Goal: Task Accomplishment & Management: Manage account settings

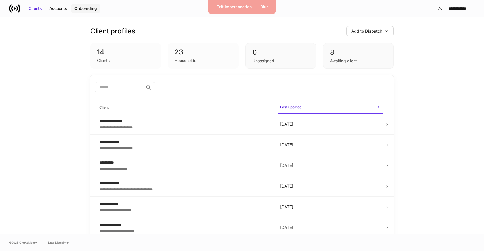
click at [94, 10] on div "Onboarding" at bounding box center [85, 9] width 22 height 6
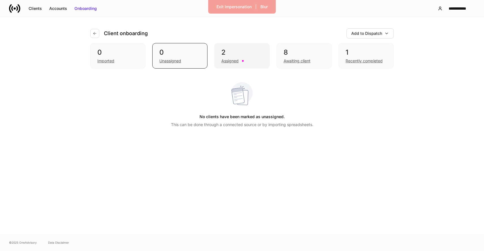
click at [249, 53] on div "2" at bounding box center [241, 52] width 41 height 9
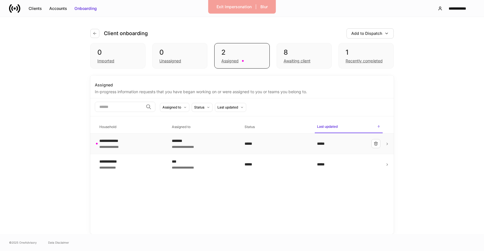
click at [214, 138] on div "*******" at bounding box center [203, 141] width 63 height 6
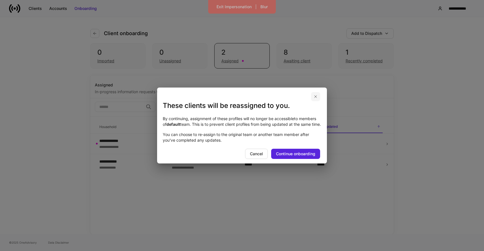
click at [317, 94] on icon "button" at bounding box center [315, 96] width 5 height 5
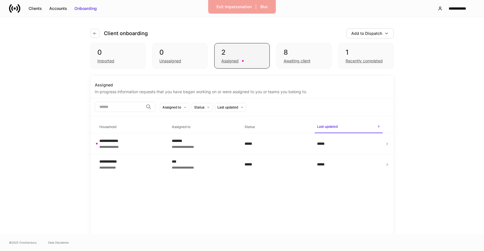
click at [243, 61] on div "Assigned" at bounding box center [241, 60] width 41 height 7
click at [202, 170] on td "**********" at bounding box center [203, 164] width 72 height 21
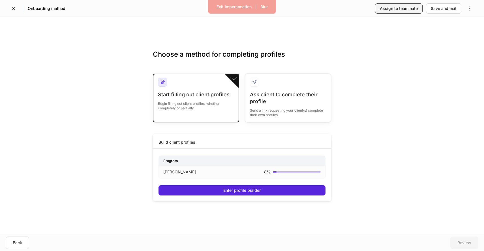
click at [409, 12] on button "Assign to teammate" at bounding box center [399, 8] width 48 height 10
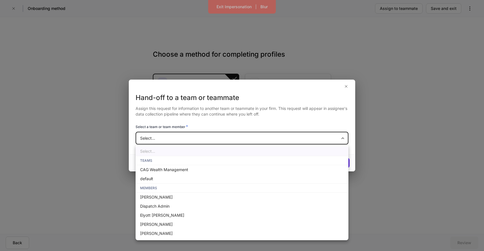
click at [201, 143] on body "Exit Impersonation | Blur Onboarding method Assign to teammate Save and exit Ch…" at bounding box center [242, 125] width 484 height 251
click at [262, 85] on div at bounding box center [242, 125] width 484 height 251
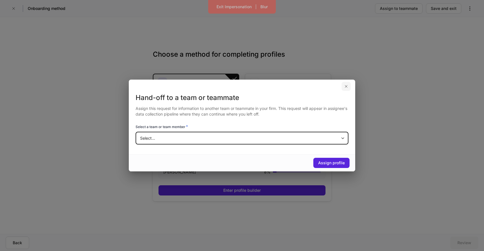
click at [345, 84] on button "button" at bounding box center [345, 86] width 9 height 9
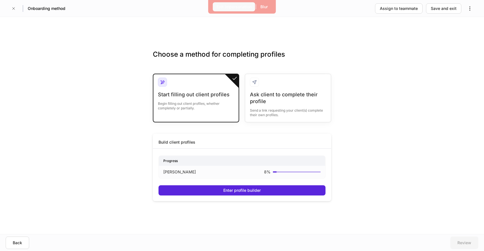
click at [219, 7] on div "Exit Impersonation" at bounding box center [233, 7] width 35 height 6
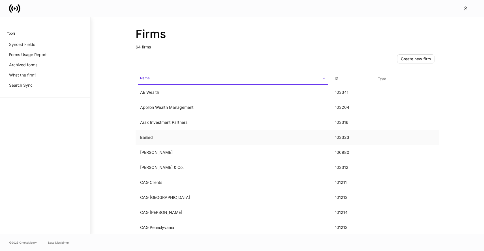
scroll to position [84, 0]
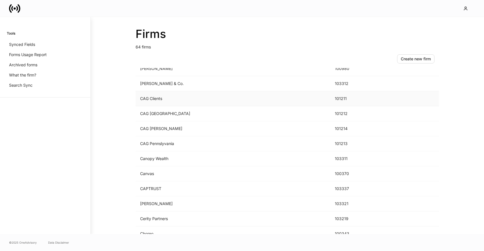
click at [174, 100] on td "CAG Clients" at bounding box center [232, 98] width 195 height 15
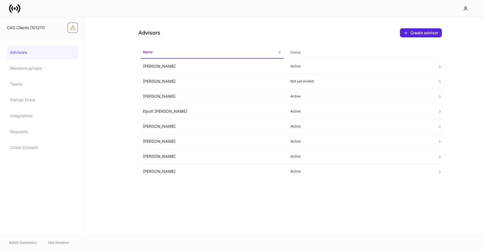
click at [71, 26] on icon "Firm configuration warnings" at bounding box center [73, 28] width 6 height 6
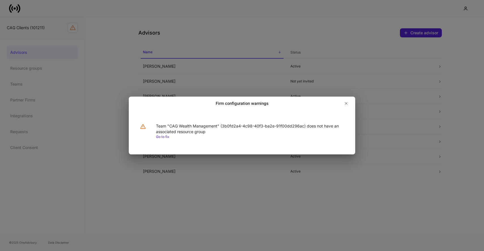
click at [164, 137] on link "Go to fix" at bounding box center [162, 136] width 13 height 4
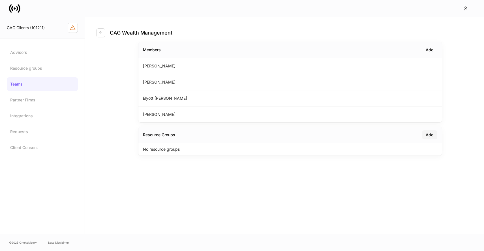
click at [431, 135] on div "Add" at bounding box center [429, 135] width 8 height 6
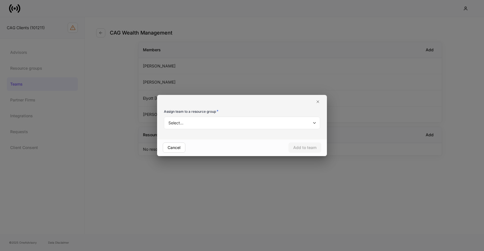
click at [243, 122] on body "CAG Clients (101211) Advisors Resource groups Teams Partner Firms Integrations …" at bounding box center [242, 125] width 484 height 251
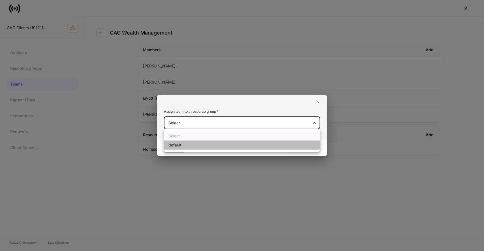
click at [225, 142] on li "default" at bounding box center [242, 144] width 156 height 9
type input "**********"
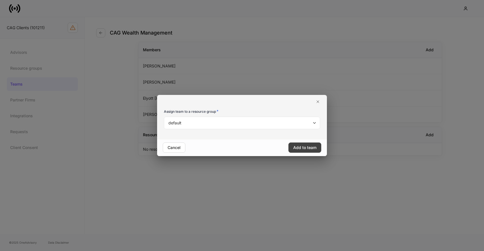
click at [310, 145] on div "Add to team" at bounding box center [304, 148] width 23 height 6
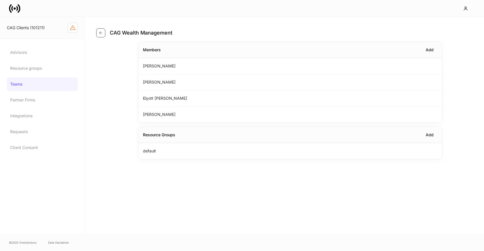
click at [99, 31] on icon "button" at bounding box center [100, 33] width 5 height 5
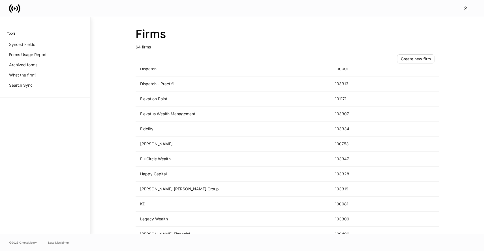
scroll to position [354, 0]
click at [159, 154] on td "FullCircle Wealth" at bounding box center [232, 157] width 195 height 15
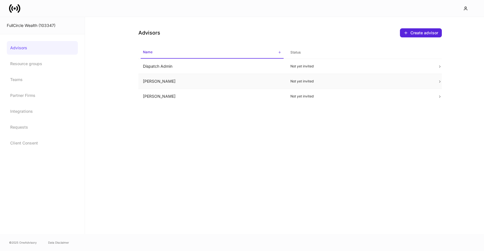
click at [276, 81] on td "Jamie Jenkins" at bounding box center [211, 81] width 147 height 15
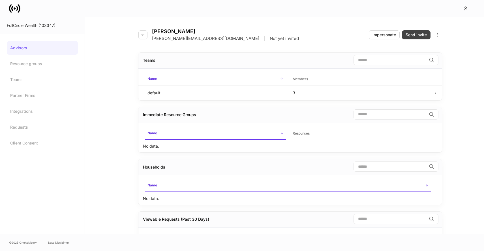
click at [410, 36] on div "Send invite" at bounding box center [415, 35] width 21 height 6
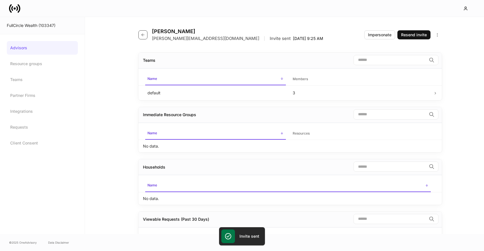
click at [140, 35] on button "button" at bounding box center [142, 34] width 9 height 9
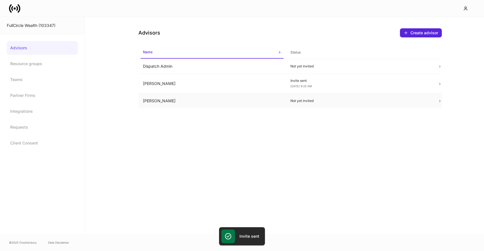
click at [214, 100] on td "Leo Abundez" at bounding box center [211, 100] width 147 height 15
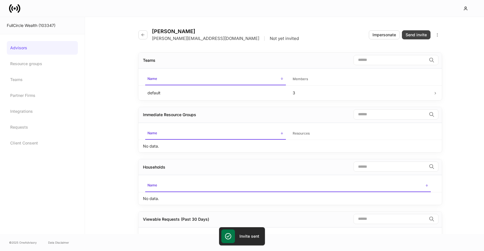
click at [426, 37] on div "Send invite" at bounding box center [415, 35] width 21 height 6
click at [145, 34] on icon "button" at bounding box center [143, 35] width 5 height 5
